Goal: Navigation & Orientation: Find specific page/section

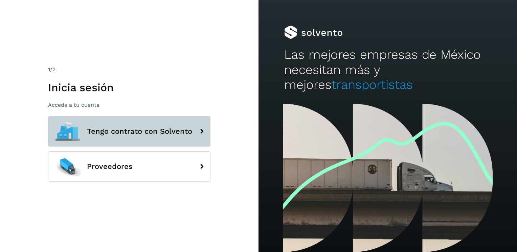
click at [110, 132] on span "Tengo contrato con Solvento" at bounding box center [139, 131] width 105 height 8
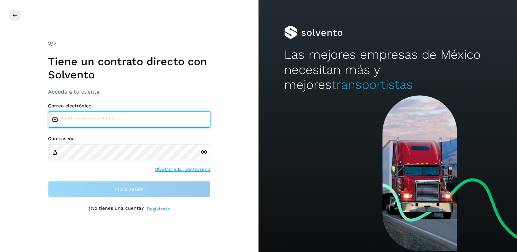
type input "**********"
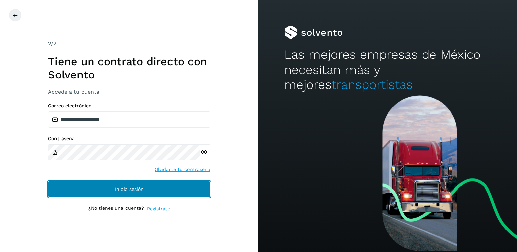
click at [140, 189] on span "Inicia sesión" at bounding box center [129, 189] width 29 height 5
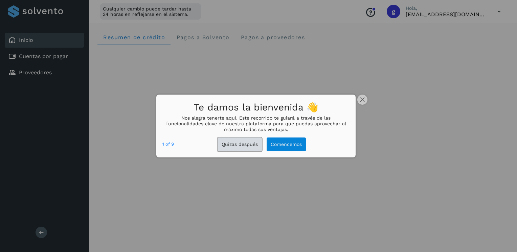
click at [243, 148] on button "Quizas después" at bounding box center [239, 145] width 44 height 14
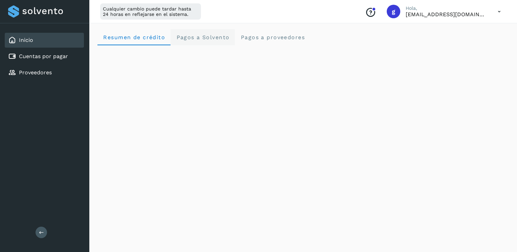
click at [196, 36] on span "Pagos a Solvento" at bounding box center [202, 37] width 53 height 6
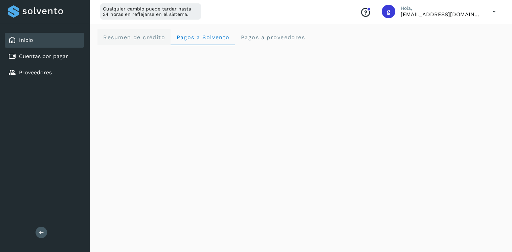
click at [149, 38] on span "Resumen de crédito" at bounding box center [134, 37] width 62 height 6
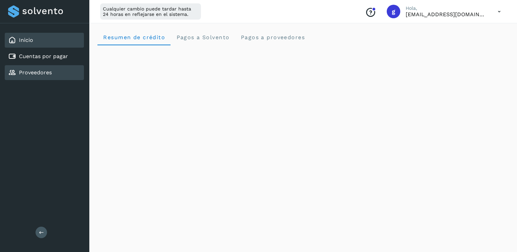
click at [51, 74] on link "Proveedores" at bounding box center [35, 72] width 33 height 6
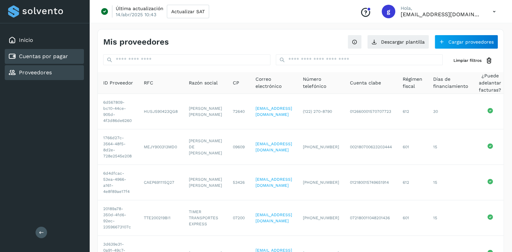
click at [58, 54] on link "Cuentas por pagar" at bounding box center [43, 56] width 49 height 6
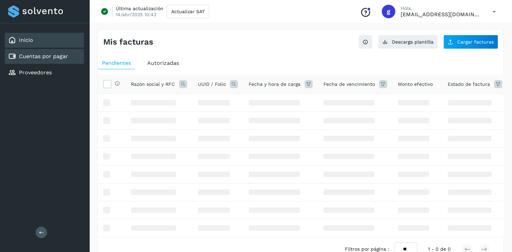
click at [38, 41] on div "Inicio" at bounding box center [44, 40] width 79 height 15
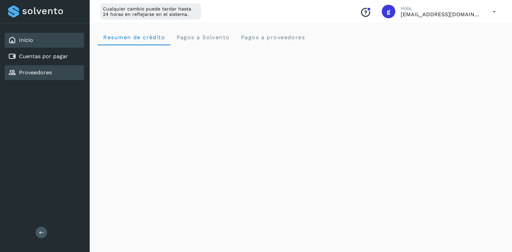
click at [46, 74] on link "Proveedores" at bounding box center [35, 72] width 33 height 6
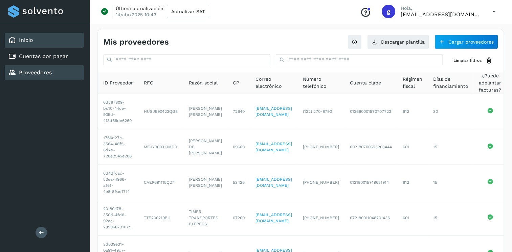
click at [38, 41] on div "Inicio" at bounding box center [44, 40] width 79 height 15
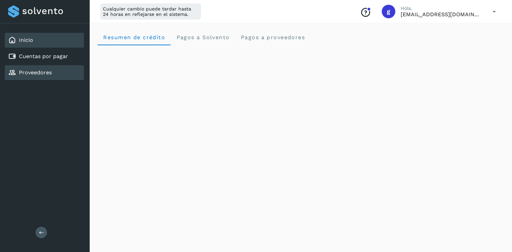
click at [43, 77] on div "Proveedores" at bounding box center [44, 72] width 79 height 15
